Goal: Task Accomplishment & Management: Manage account settings

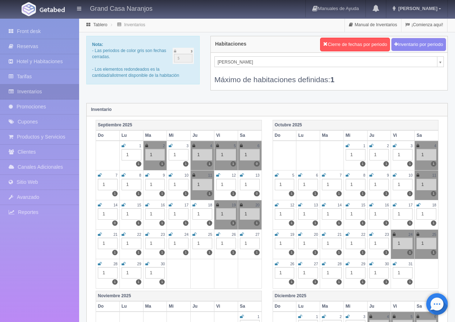
click at [123, 205] on icon at bounding box center [123, 205] width 4 height 4
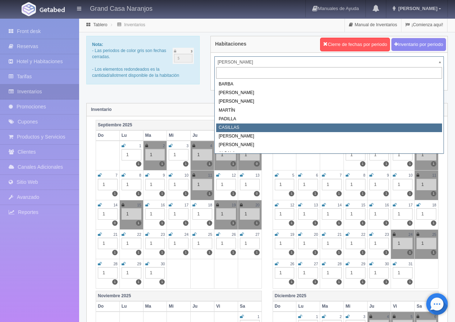
select select "2065"
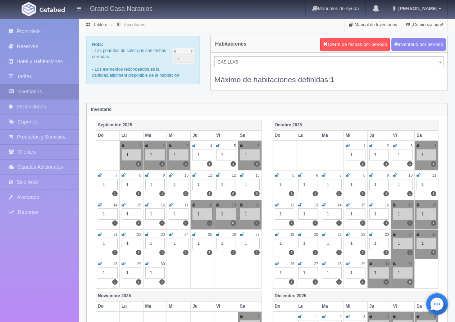
click at [121, 205] on td "15 1 1" at bounding box center [131, 214] width 24 height 29
click at [124, 206] on icon at bounding box center [123, 205] width 4 height 4
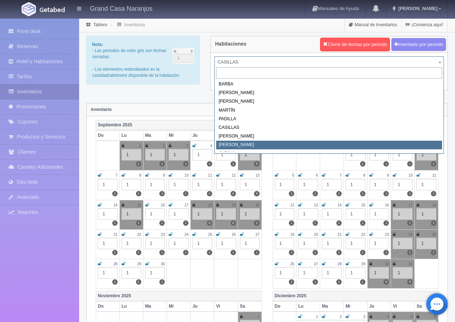
select select "2067"
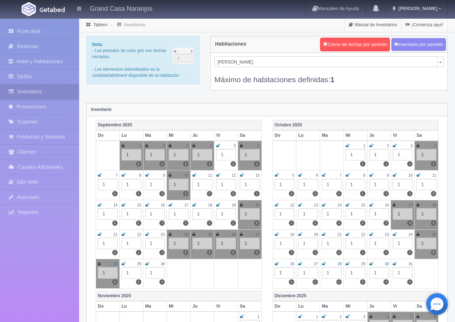
click at [123, 204] on icon at bounding box center [123, 205] width 4 height 4
